Goal: Find specific page/section: Find specific page/section

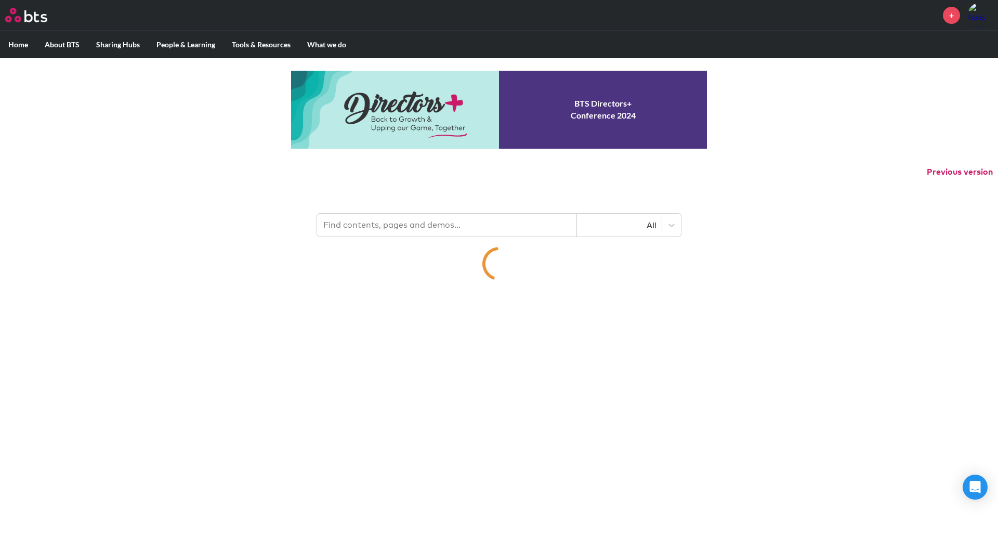
click at [400, 162] on p "Previous version" at bounding box center [499, 172] width 998 height 22
click at [379, 223] on input "text" at bounding box center [447, 225] width 260 height 23
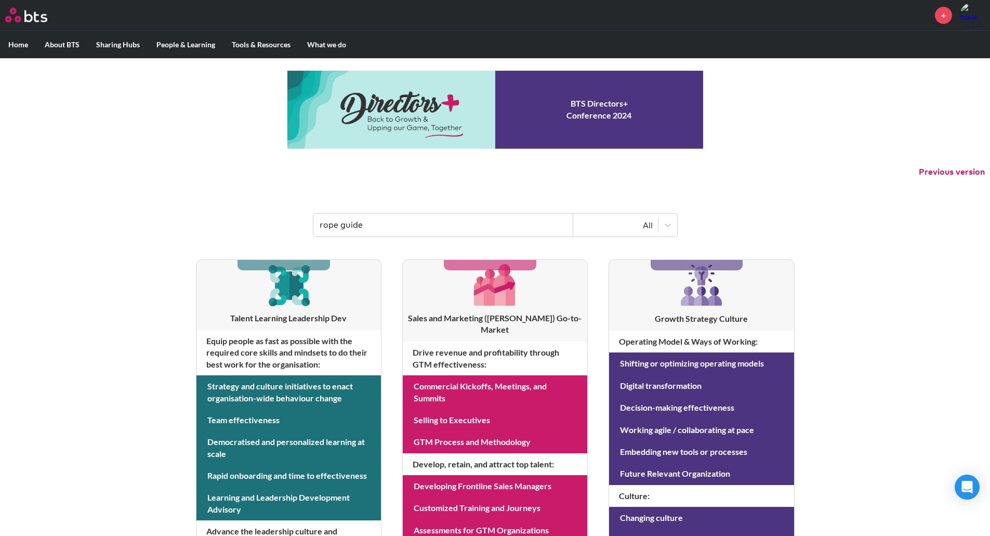
click at [406, 230] on input "rope guide" at bounding box center [443, 225] width 260 height 23
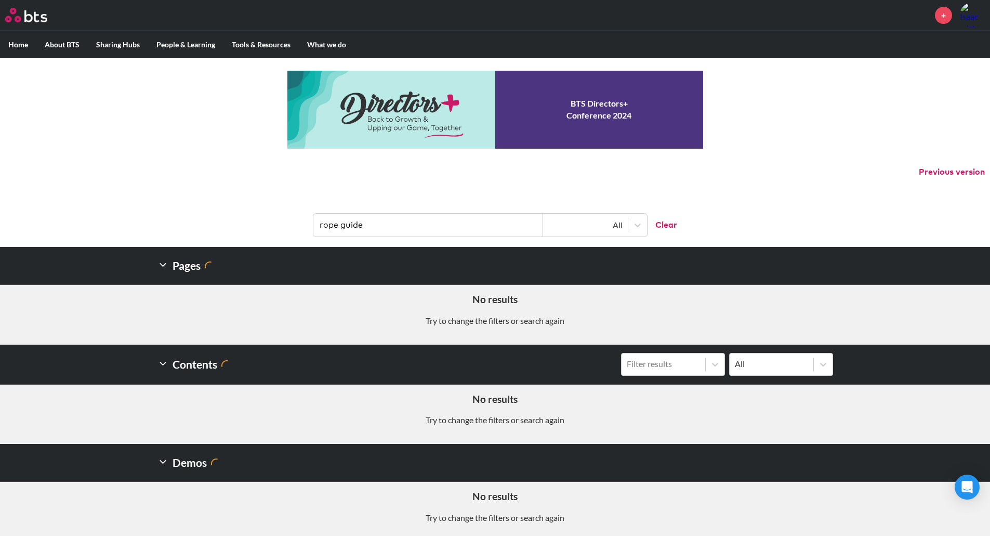
click at [355, 225] on input "rope guide" at bounding box center [428, 225] width 230 height 23
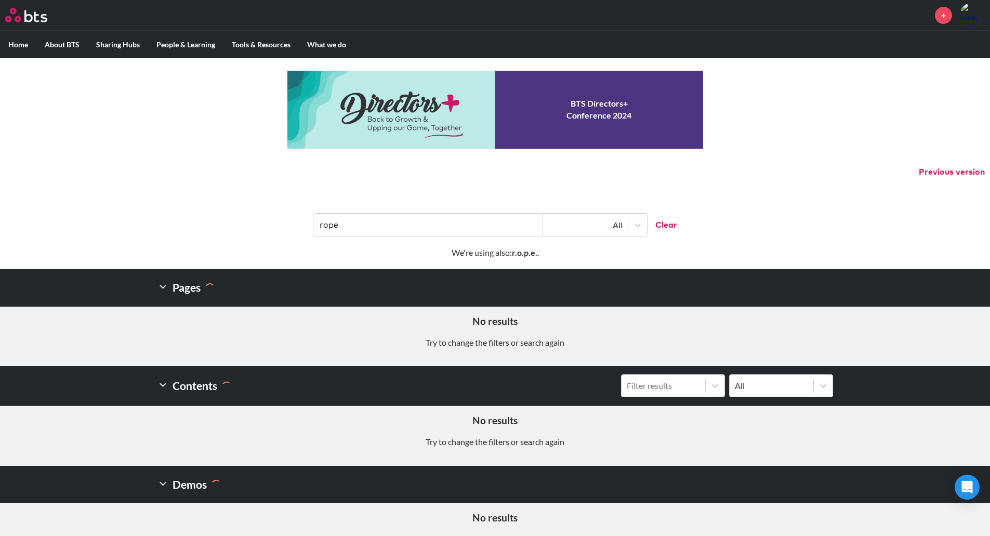
type input "rope"
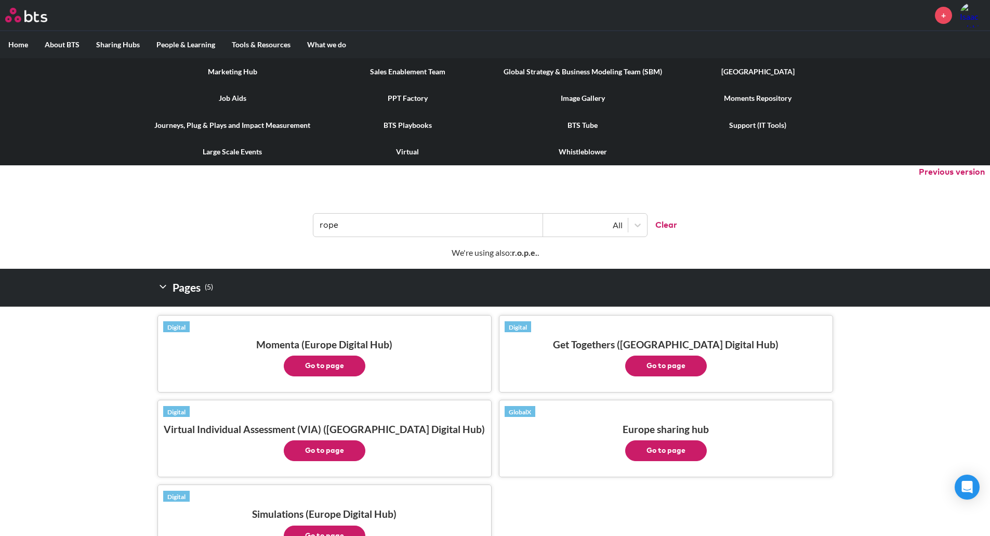
click at [238, 100] on link "Job Aids" at bounding box center [232, 98] width 175 height 27
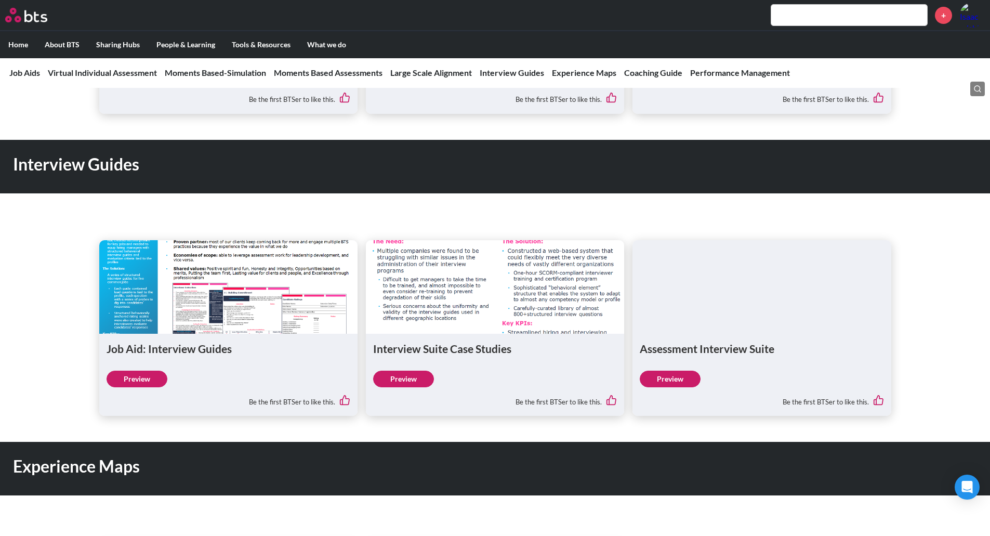
scroll to position [1299, 0]
